Goal: Check status: Check status

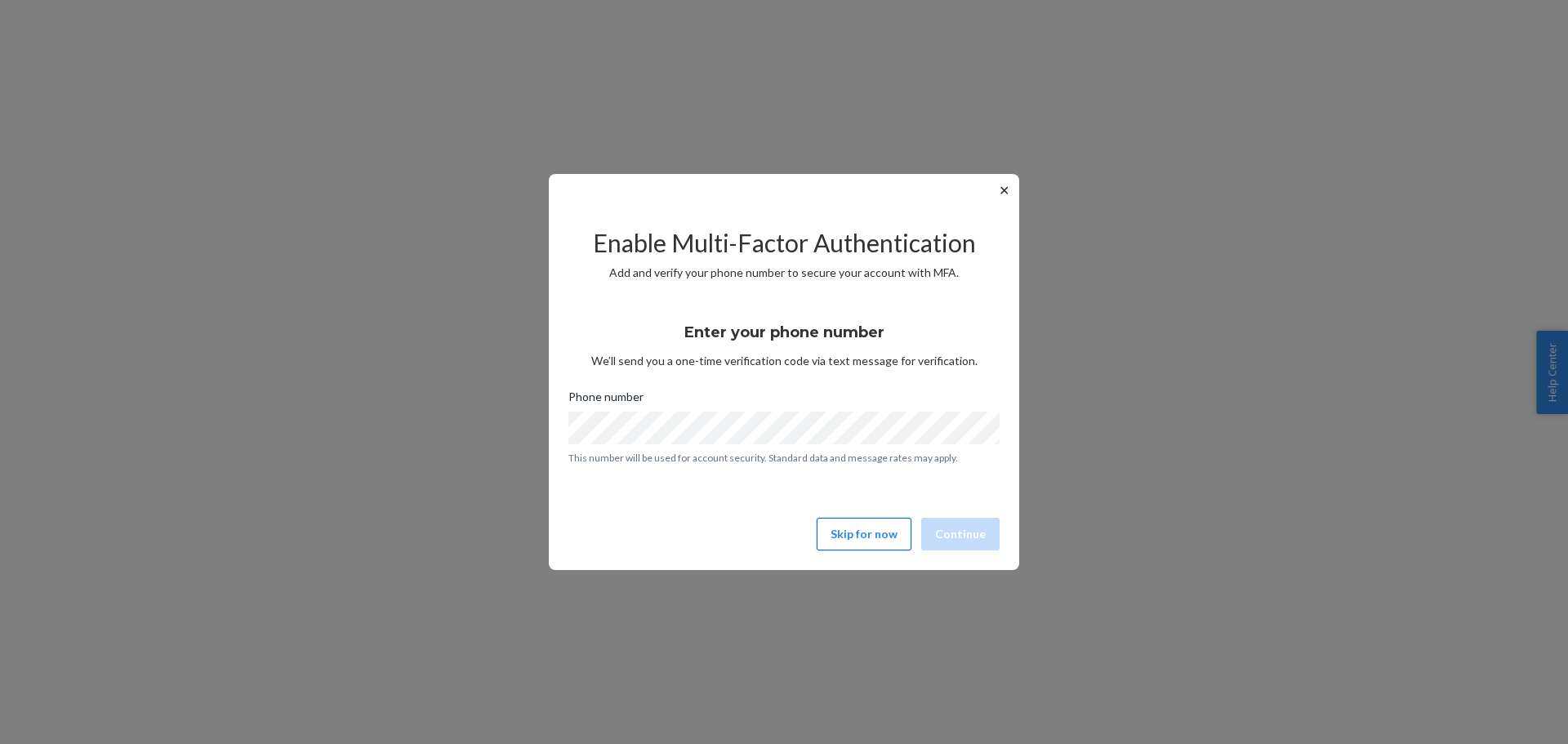
click at [855, 523] on button "Skip for now" at bounding box center [864, 534] width 95 height 32
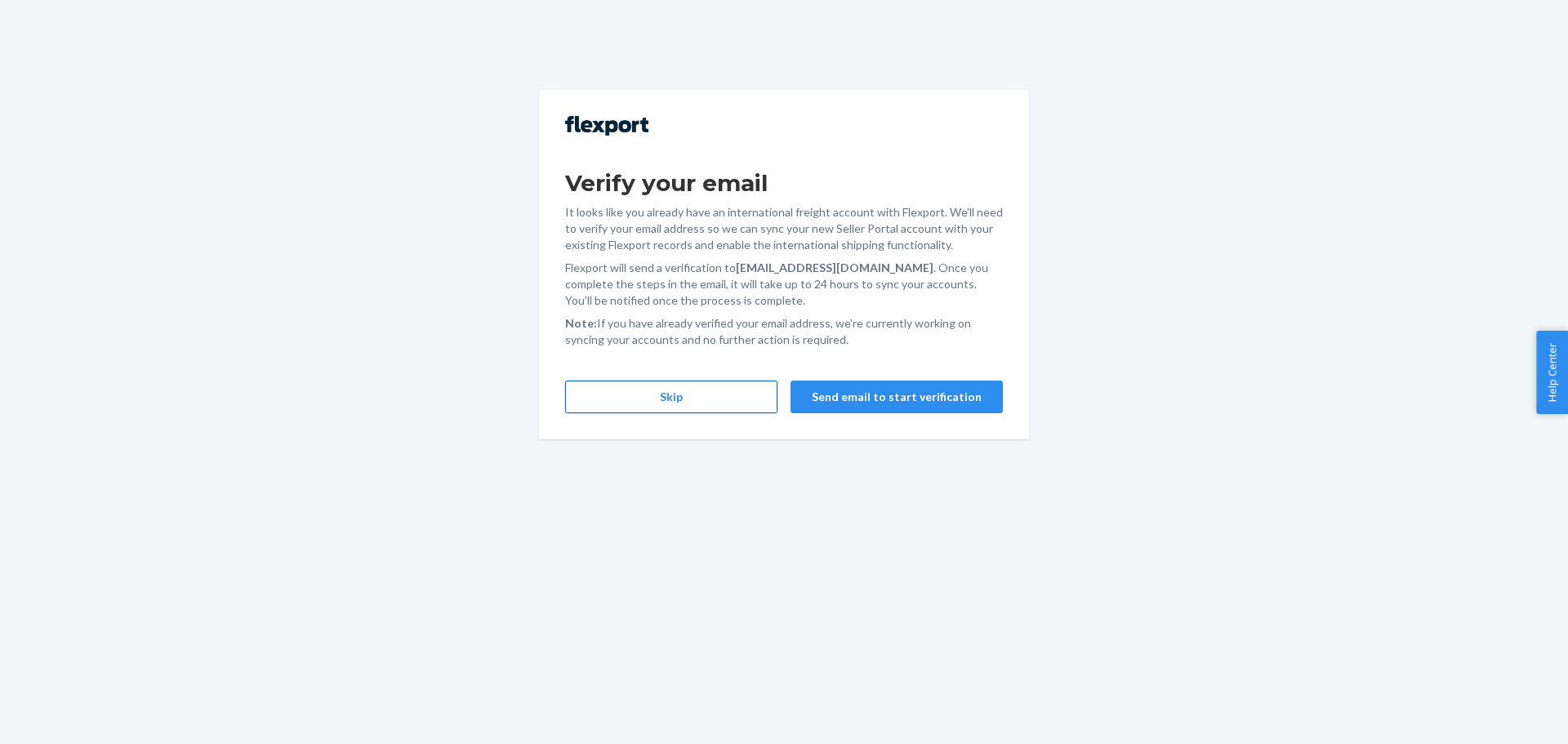
click at [706, 401] on button "Skip" at bounding box center [671, 396] width 213 height 32
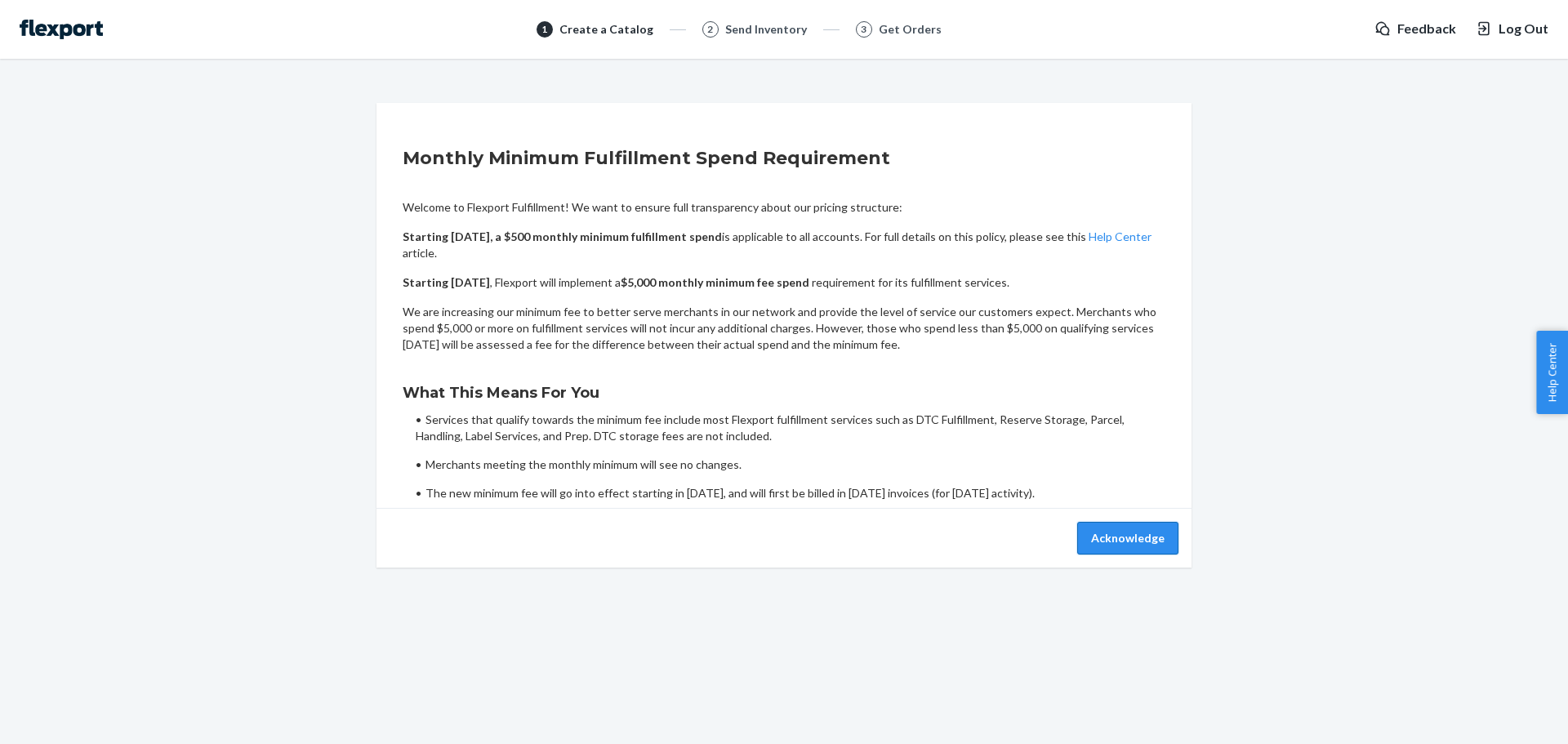
click at [1109, 541] on button "Acknowledge" at bounding box center [1128, 538] width 102 height 32
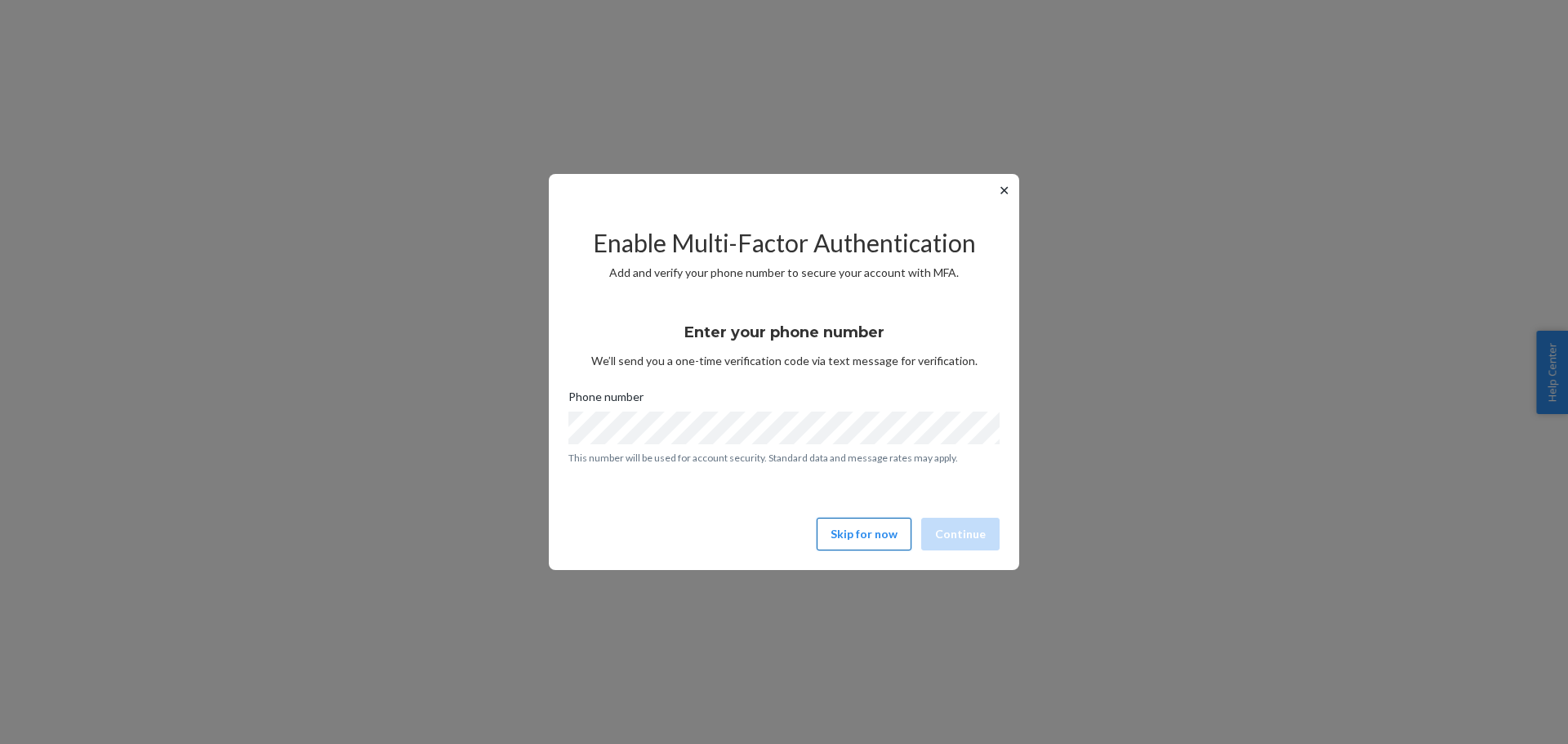
click at [831, 534] on button "Skip for now" at bounding box center [864, 534] width 95 height 32
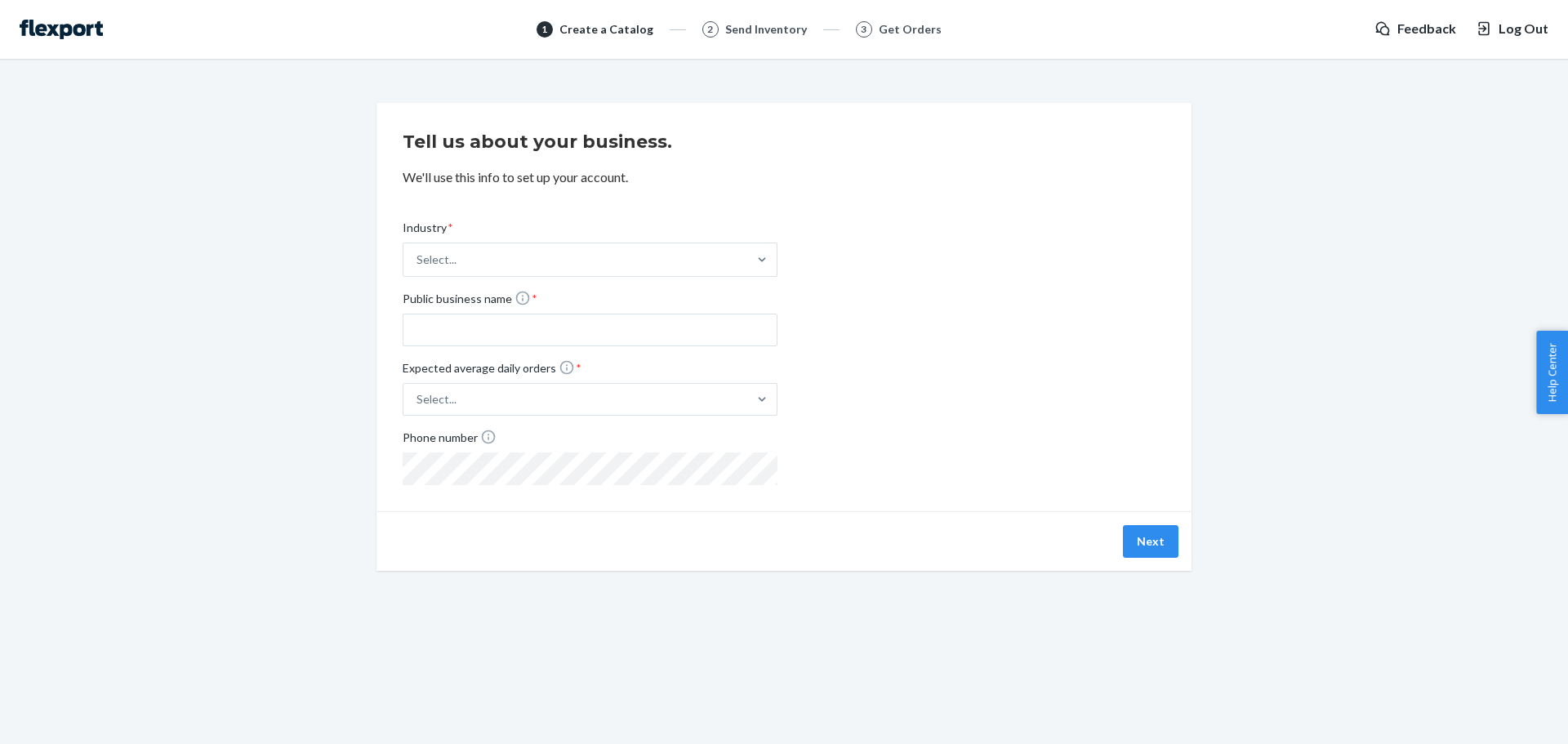
type input "Manscaped"
click at [1187, 541] on div "Next" at bounding box center [784, 541] width 815 height 60
click at [1530, 26] on span "Log Out" at bounding box center [1524, 29] width 50 height 19
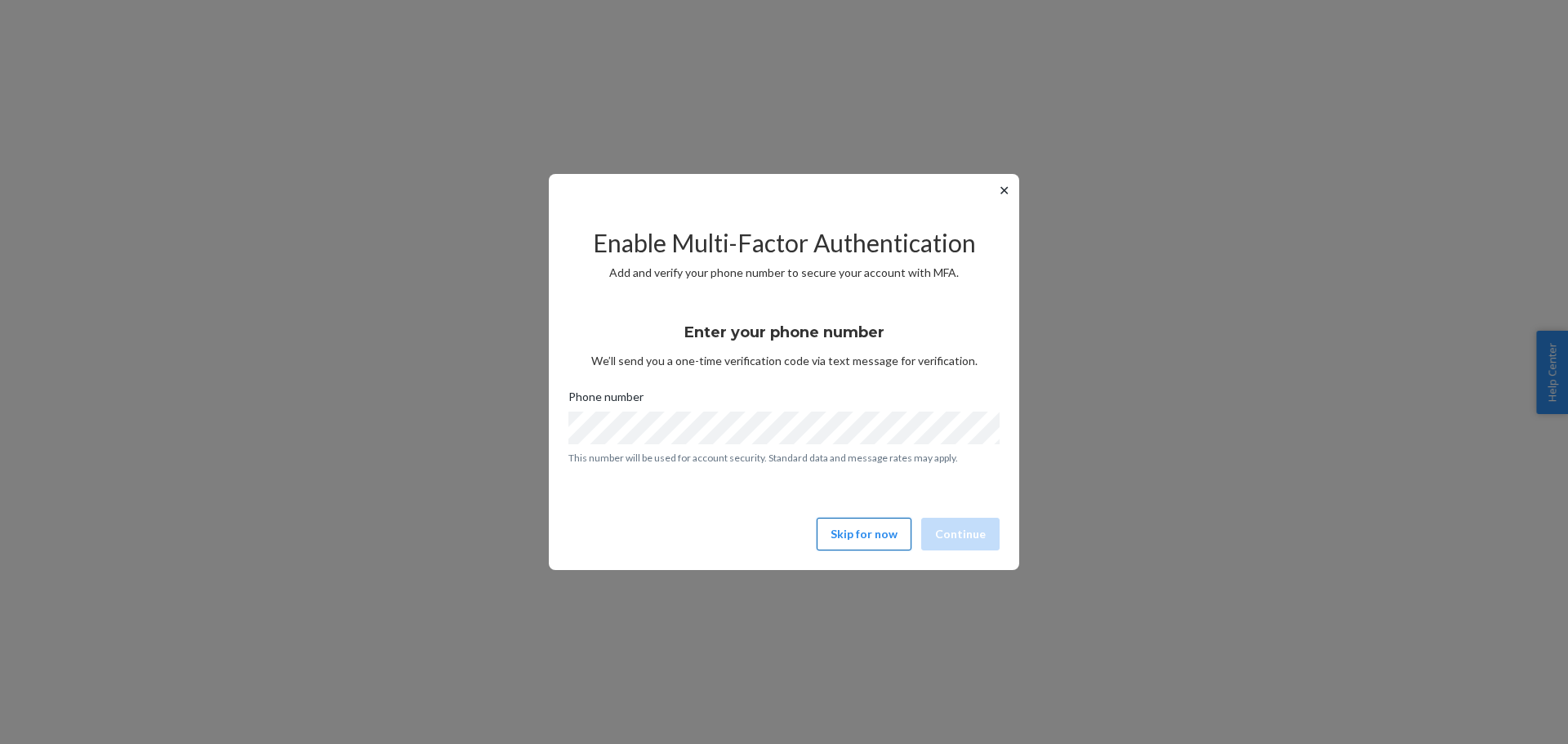
click at [864, 542] on button "Skip for now" at bounding box center [864, 534] width 95 height 32
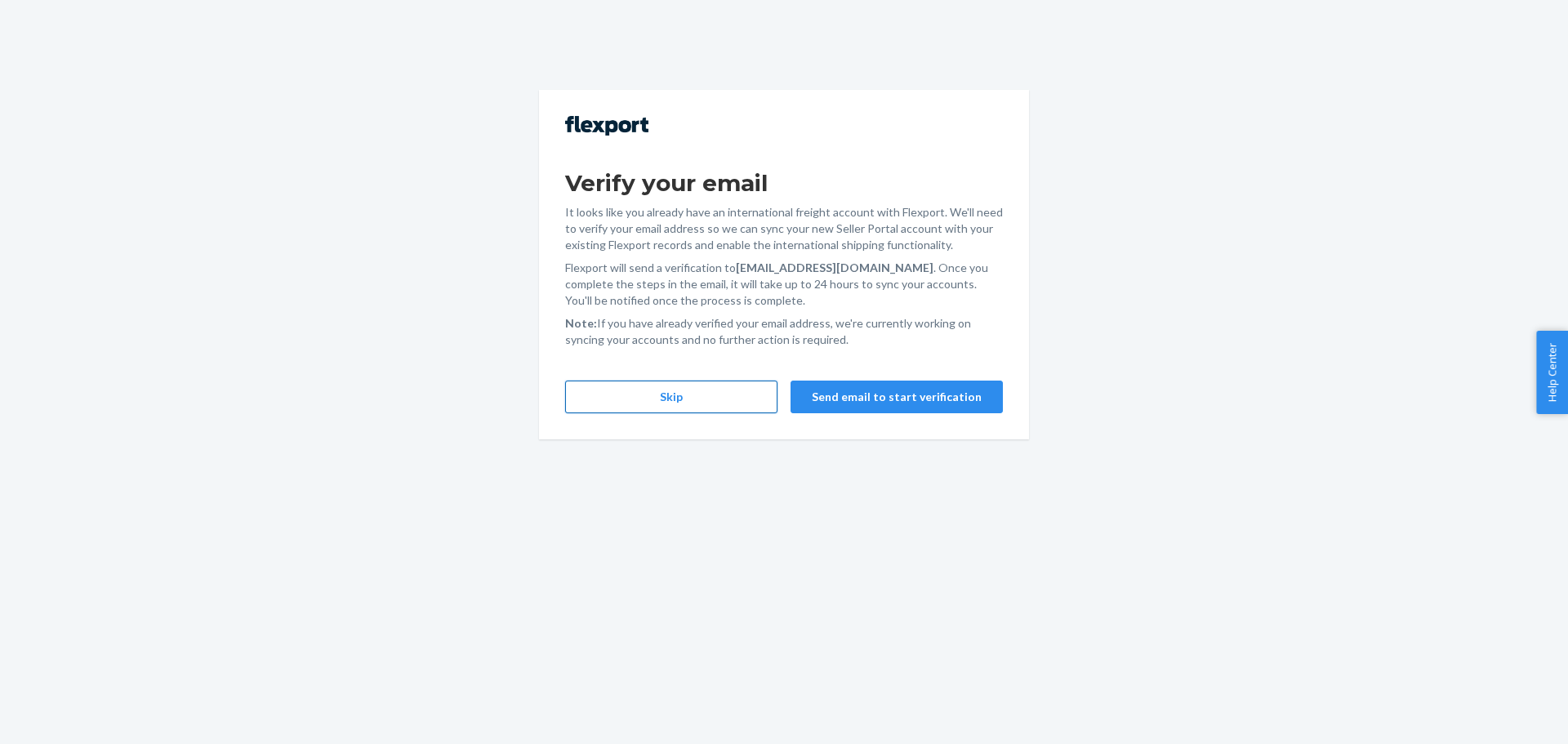
click at [744, 402] on button "Skip" at bounding box center [671, 396] width 213 height 32
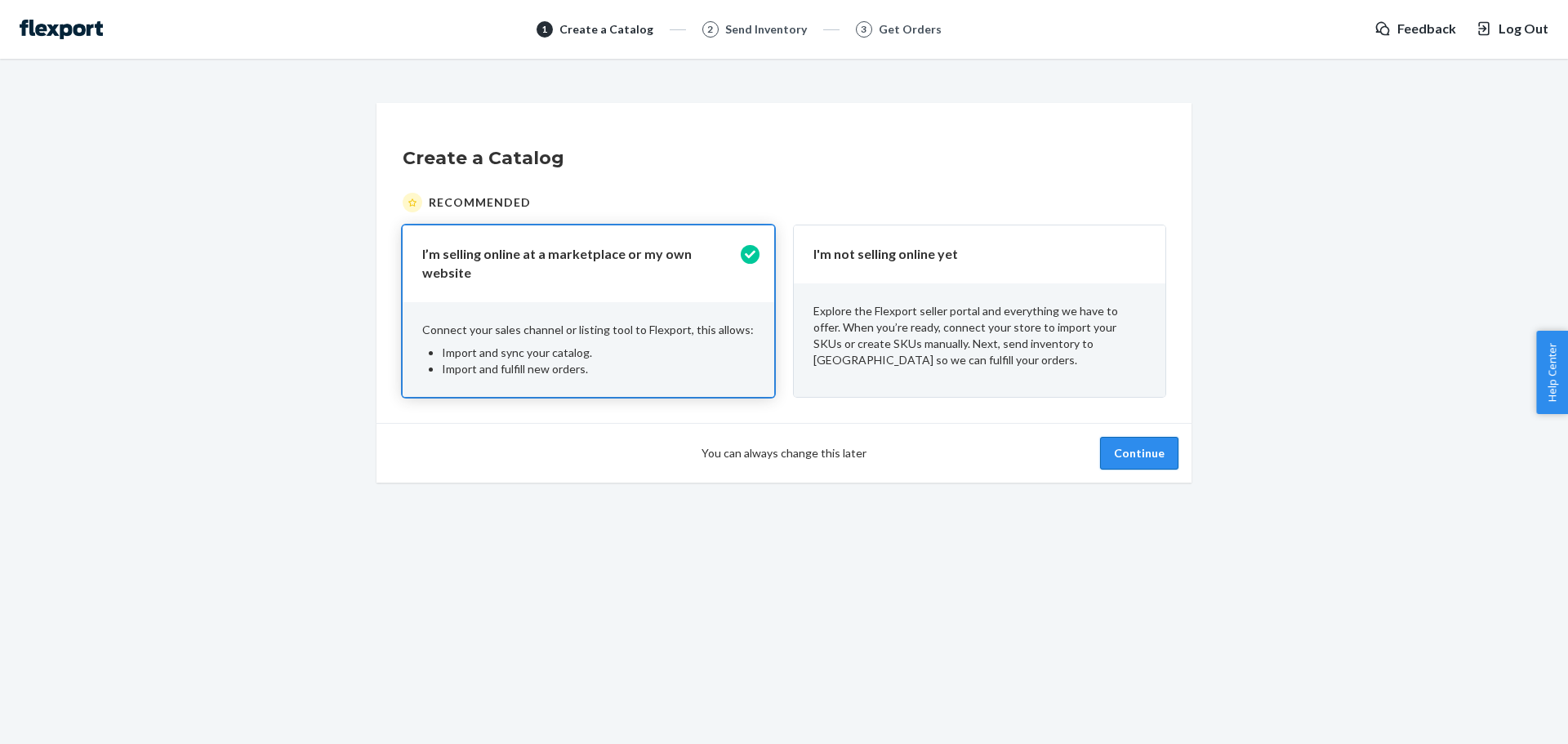
click at [1139, 448] on button "Continue" at bounding box center [1140, 453] width 79 height 32
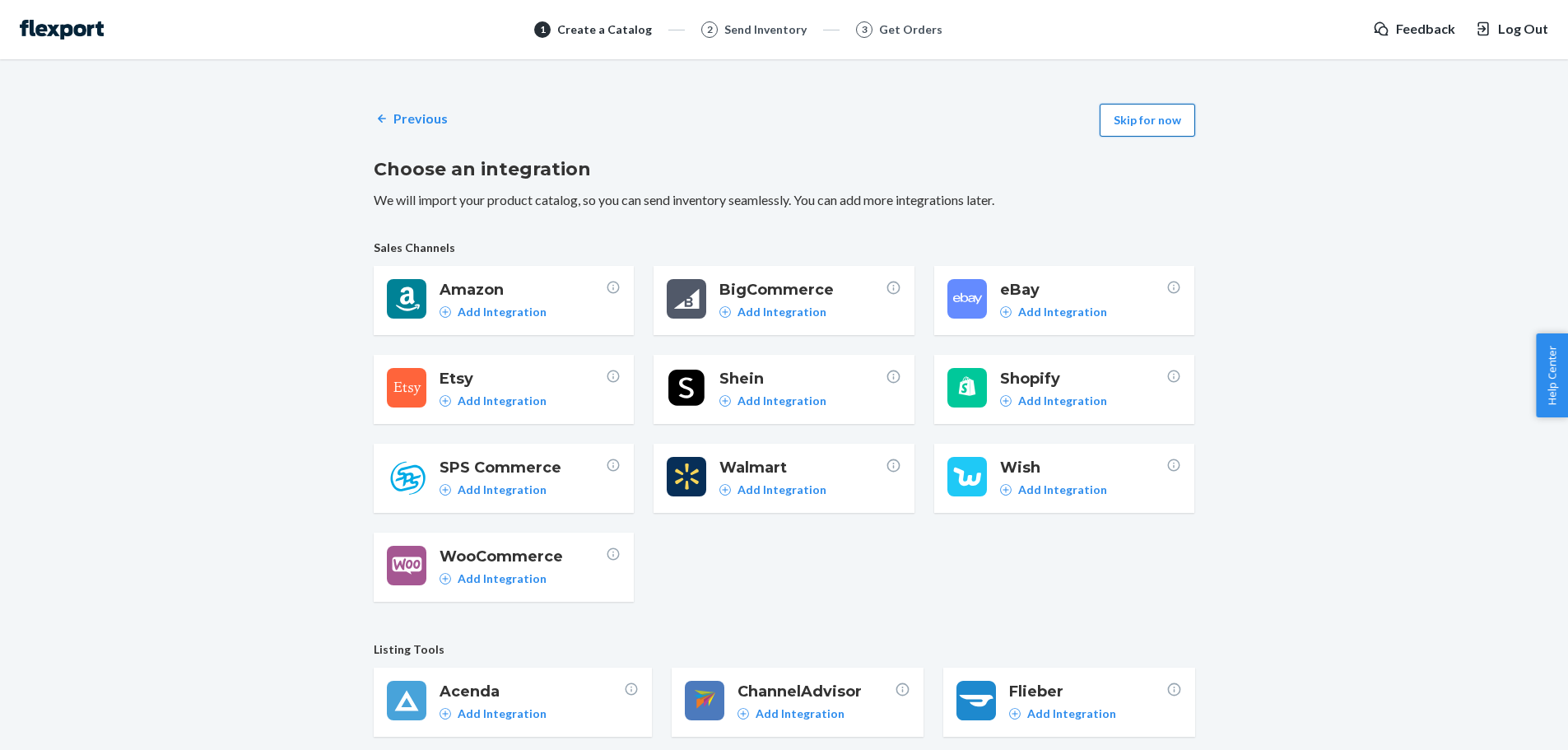
click at [1170, 121] on button "Skip for now" at bounding box center [1147, 120] width 96 height 33
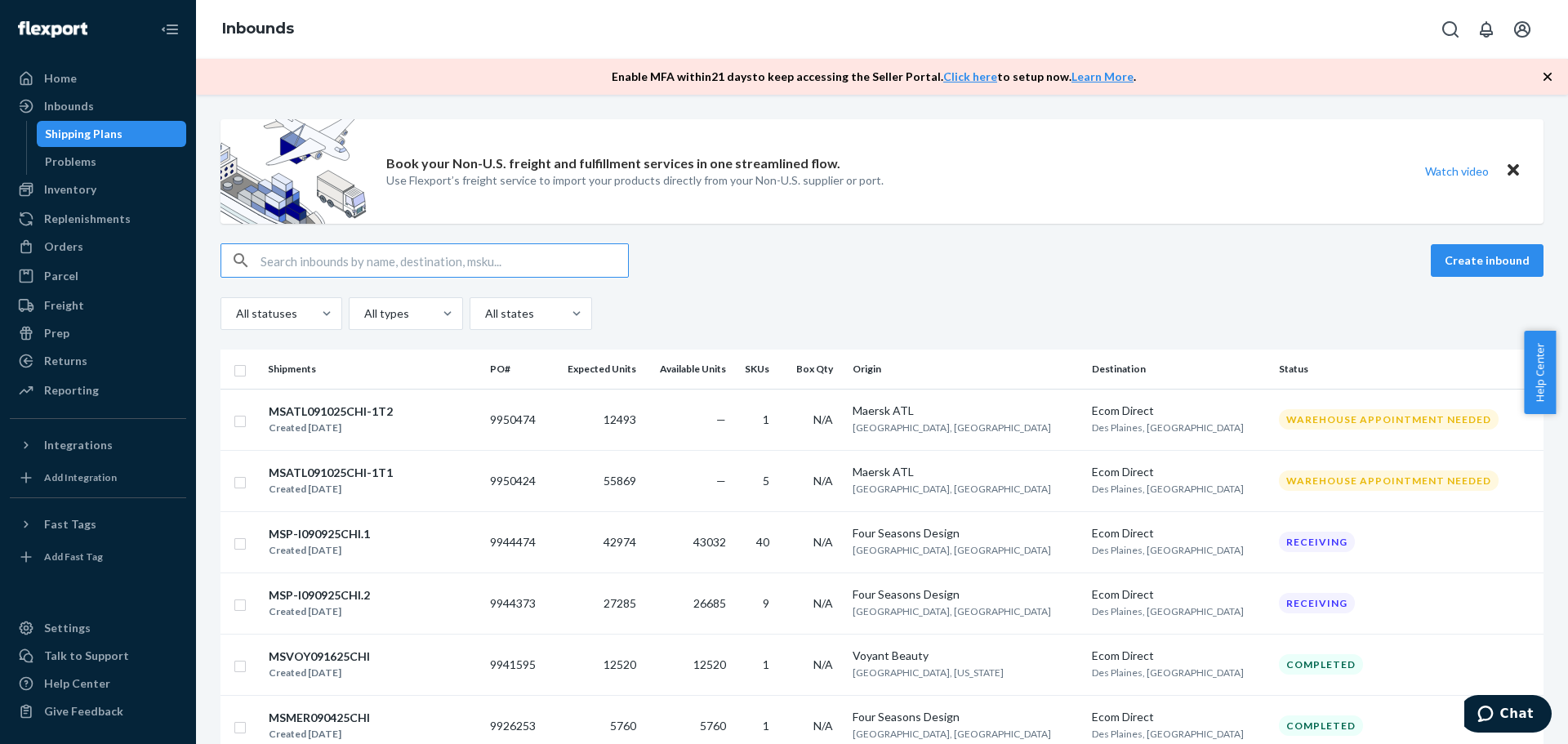
click at [349, 261] on input "text" at bounding box center [444, 261] width 367 height 32
paste input "MAN24873850"
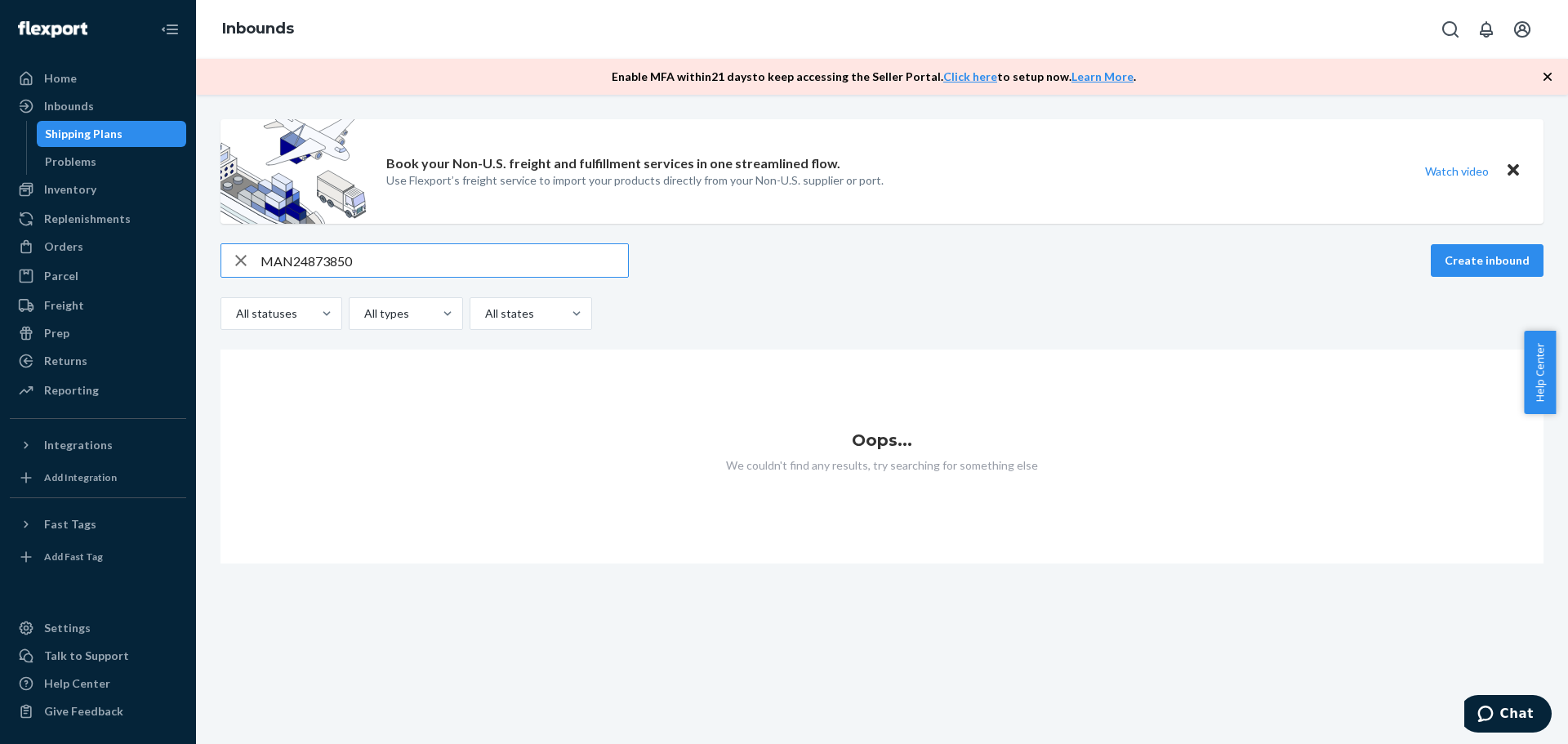
drag, startPoint x: 425, startPoint y: 267, endPoint x: 239, endPoint y: 261, distance: 186.1
click at [239, 261] on div "MAN24873850" at bounding box center [425, 261] width 407 height 32
paste input "65986"
type input "MAN24865986"
click at [1520, 22] on icon "Open account menu" at bounding box center [1522, 29] width 16 height 16
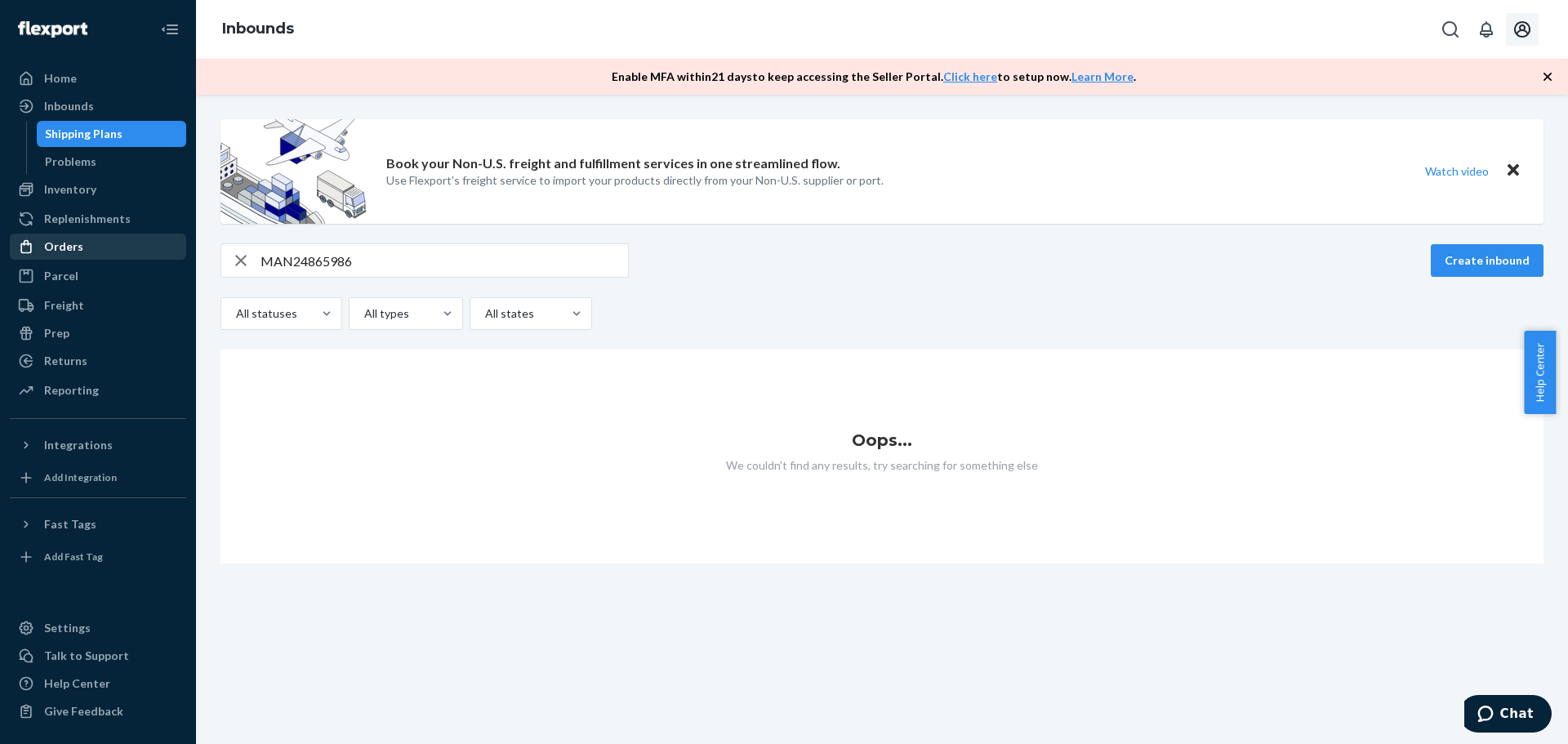
click at [73, 241] on div "Orders" at bounding box center [64, 246] width 39 height 16
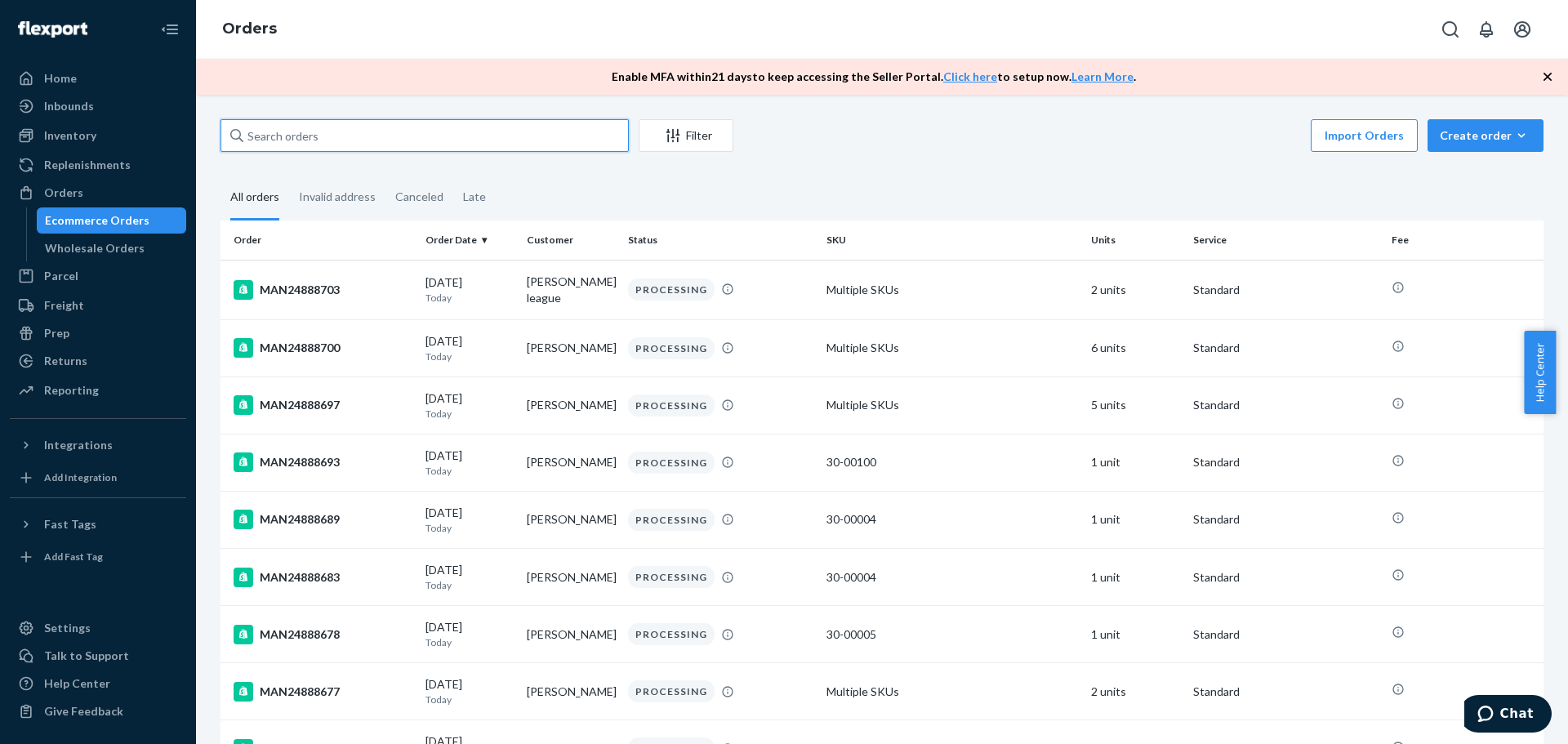
click at [319, 144] on input "text" at bounding box center [425, 136] width 408 height 32
paste input "MAN24865986"
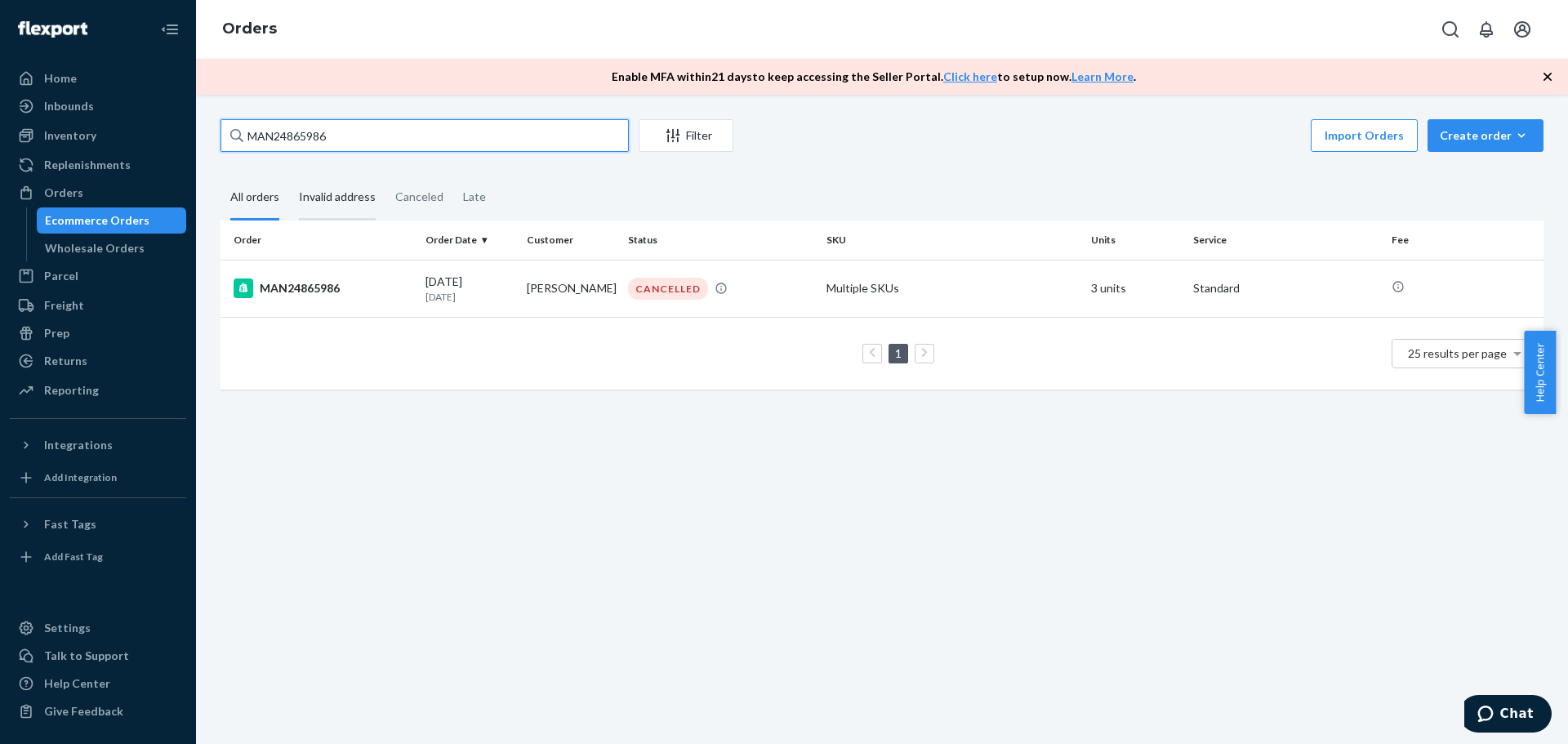
type input "MAN24865986"
click at [269, 291] on div "MAN24865986" at bounding box center [322, 288] width 179 height 20
